Goal: Navigation & Orientation: Find specific page/section

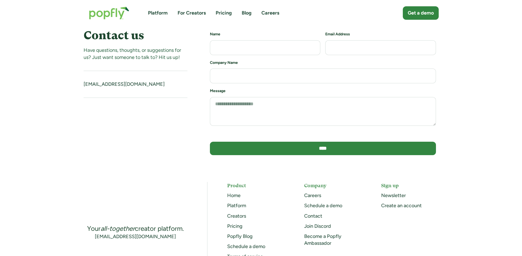
click at [155, 12] on link "Platform" at bounding box center [158, 13] width 20 height 7
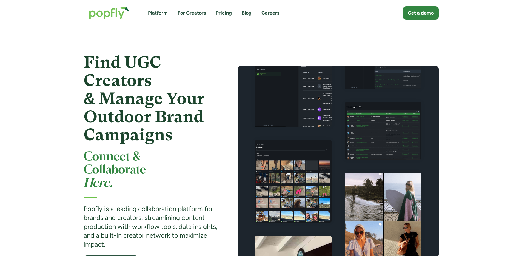
click at [187, 12] on link "For Creators" at bounding box center [192, 13] width 28 height 7
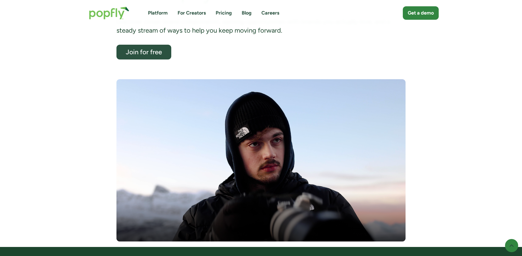
scroll to position [116, 0]
